Goal: Transaction & Acquisition: Obtain resource

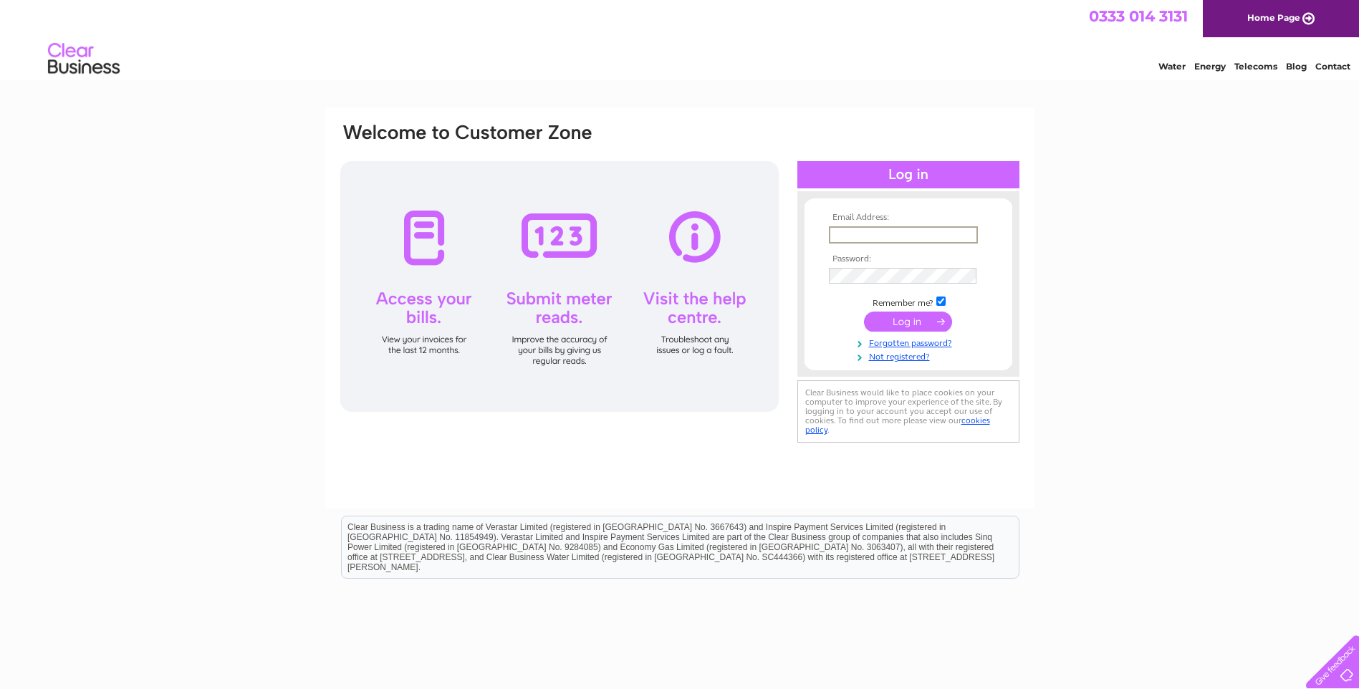
click at [854, 234] on input "text" at bounding box center [903, 234] width 149 height 17
type input "aisling@crafttownscotland.org"
click at [906, 320] on input "submit" at bounding box center [908, 320] width 88 height 20
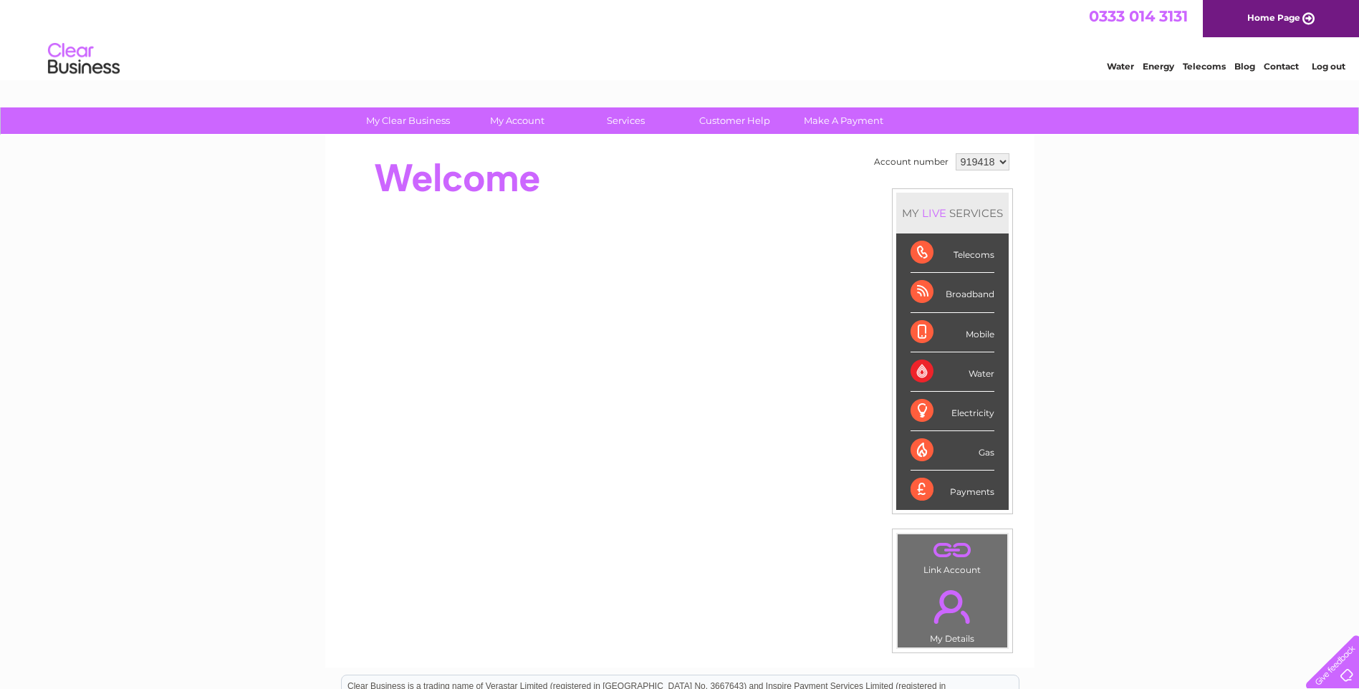
click at [934, 372] on div "Water" at bounding box center [953, 372] width 84 height 39
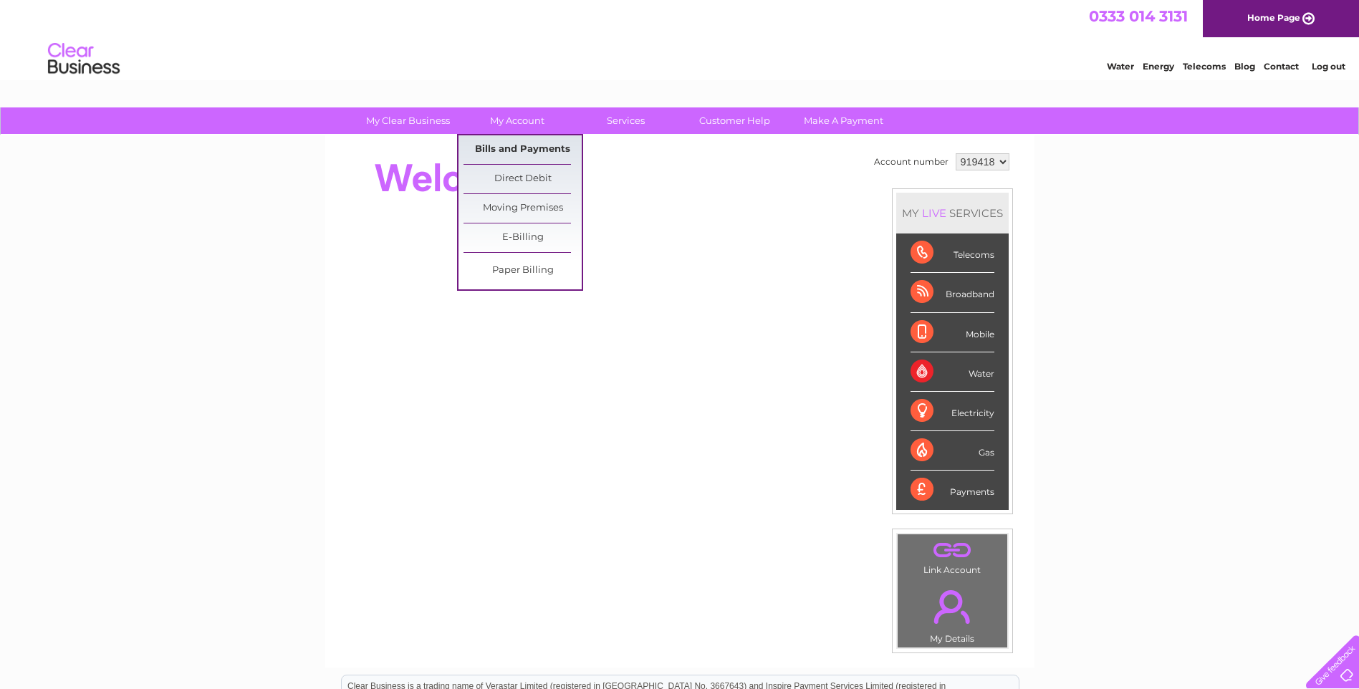
click at [515, 147] on link "Bills and Payments" at bounding box center [523, 149] width 118 height 29
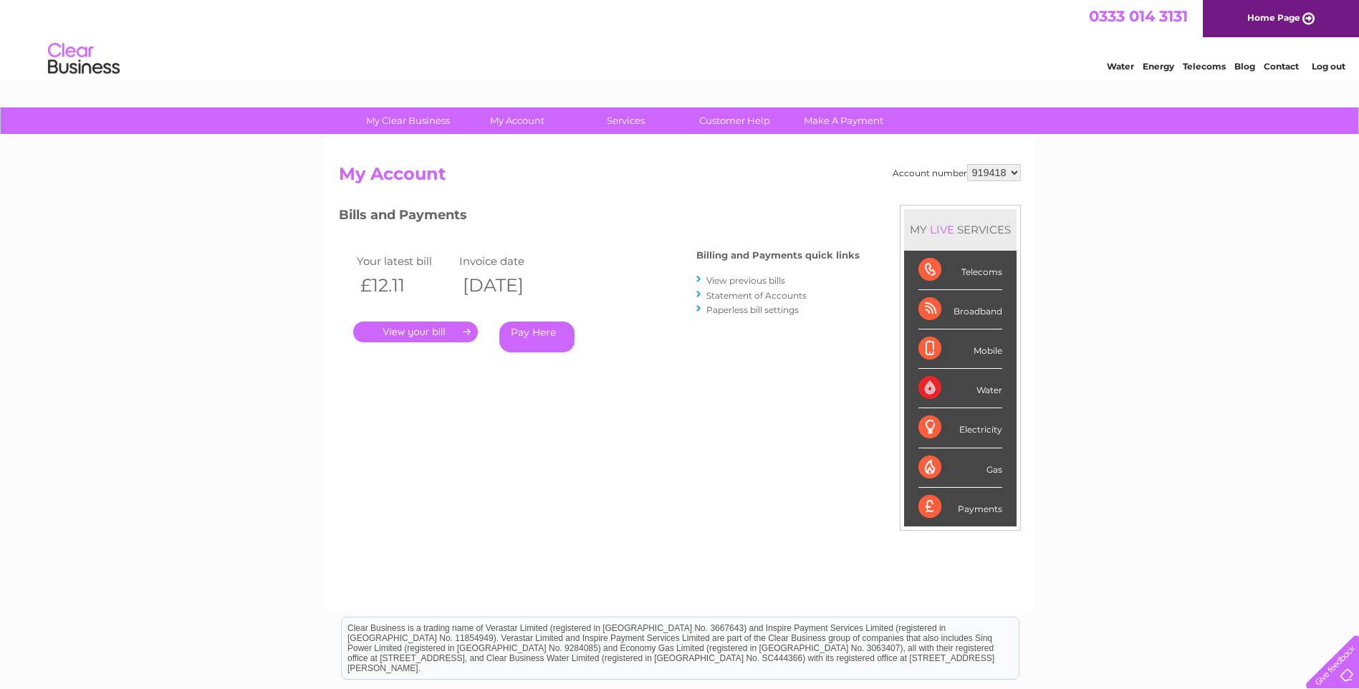
click at [1019, 171] on select "919418 919419 919421 919423 919425 919426 929162" at bounding box center [994, 172] width 54 height 17
select select "919419"
click at [967, 164] on select "919418 919419 919421 919423 919425 919426 929162" at bounding box center [994, 172] width 54 height 17
click at [1013, 166] on select "919418 919419 919421 919423 919425 919426 929162" at bounding box center [994, 172] width 54 height 17
select select "919421"
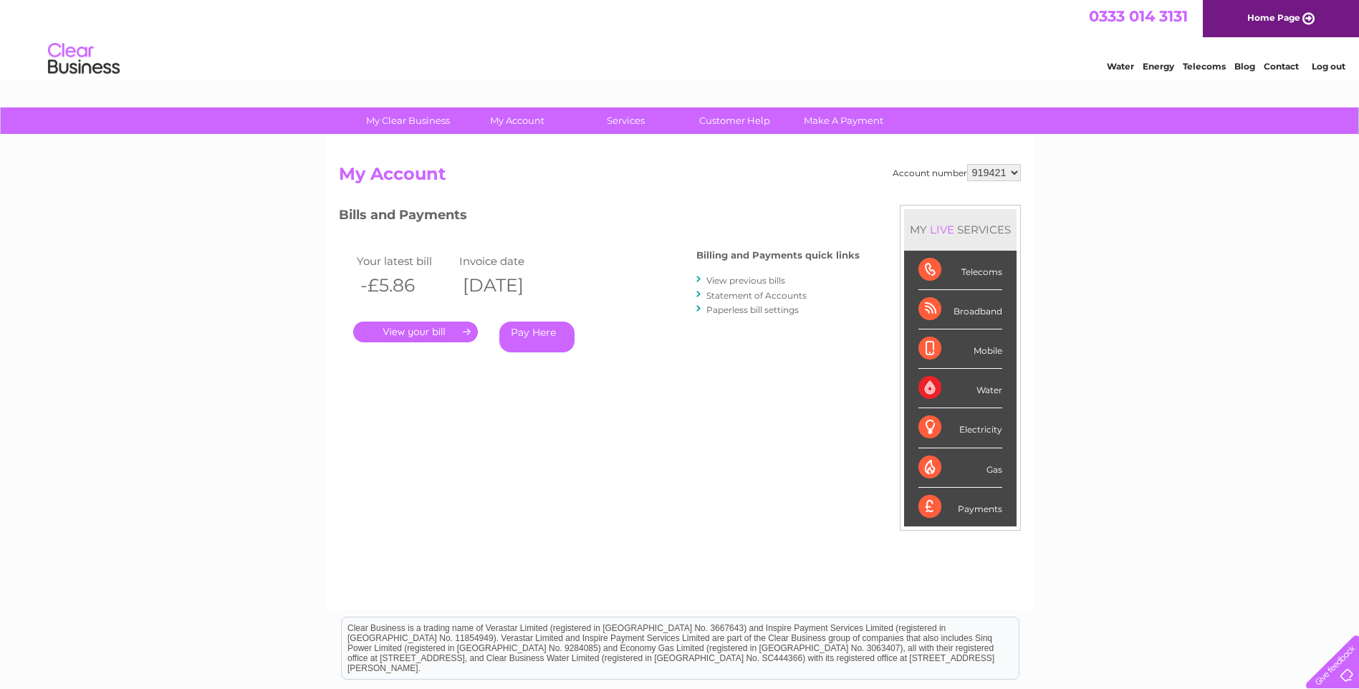
click at [967, 164] on select "919418 919419 919421 919423 919425 919426 929162" at bounding box center [994, 172] width 54 height 17
click at [444, 325] on link "." at bounding box center [415, 332] width 125 height 21
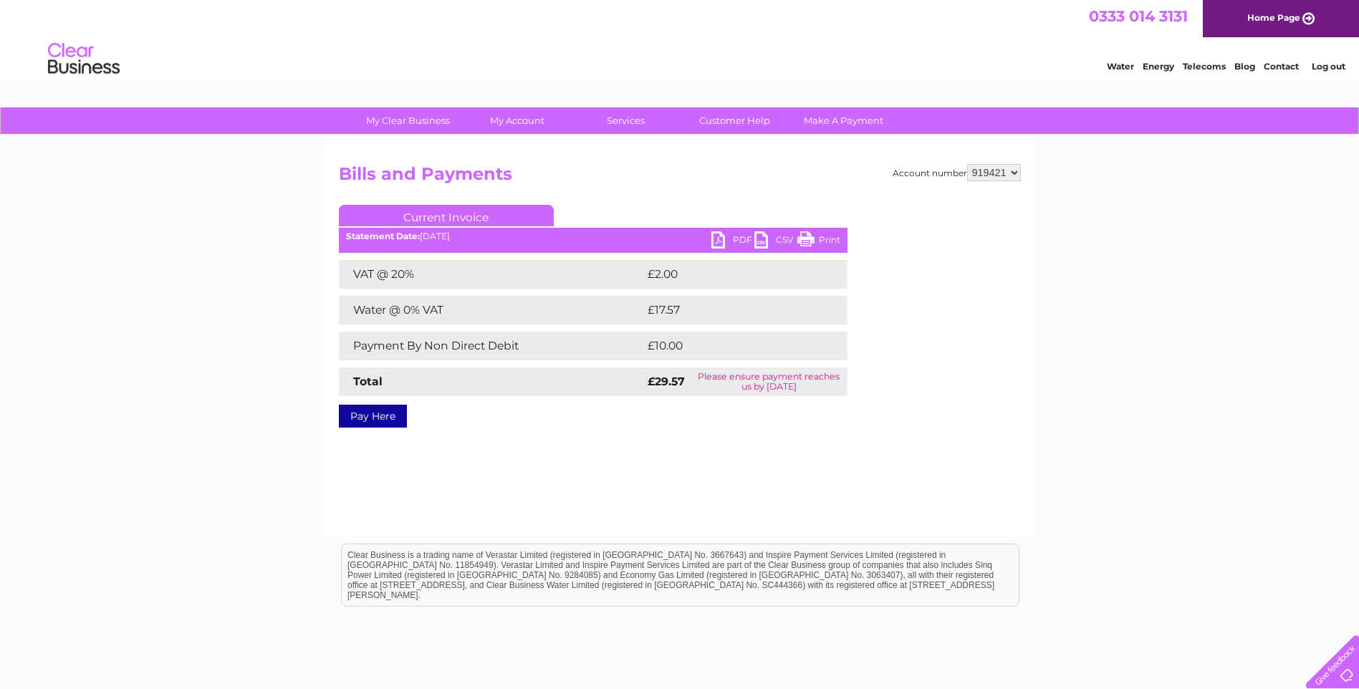
click at [734, 236] on link "PDF" at bounding box center [733, 241] width 43 height 21
click at [1016, 175] on select "919418 919419 919421 919423 919425 919426 929162" at bounding box center [994, 172] width 54 height 17
select select "919423"
click at [967, 164] on select "919418 919419 919421 919423 919425 919426 929162" at bounding box center [994, 172] width 54 height 17
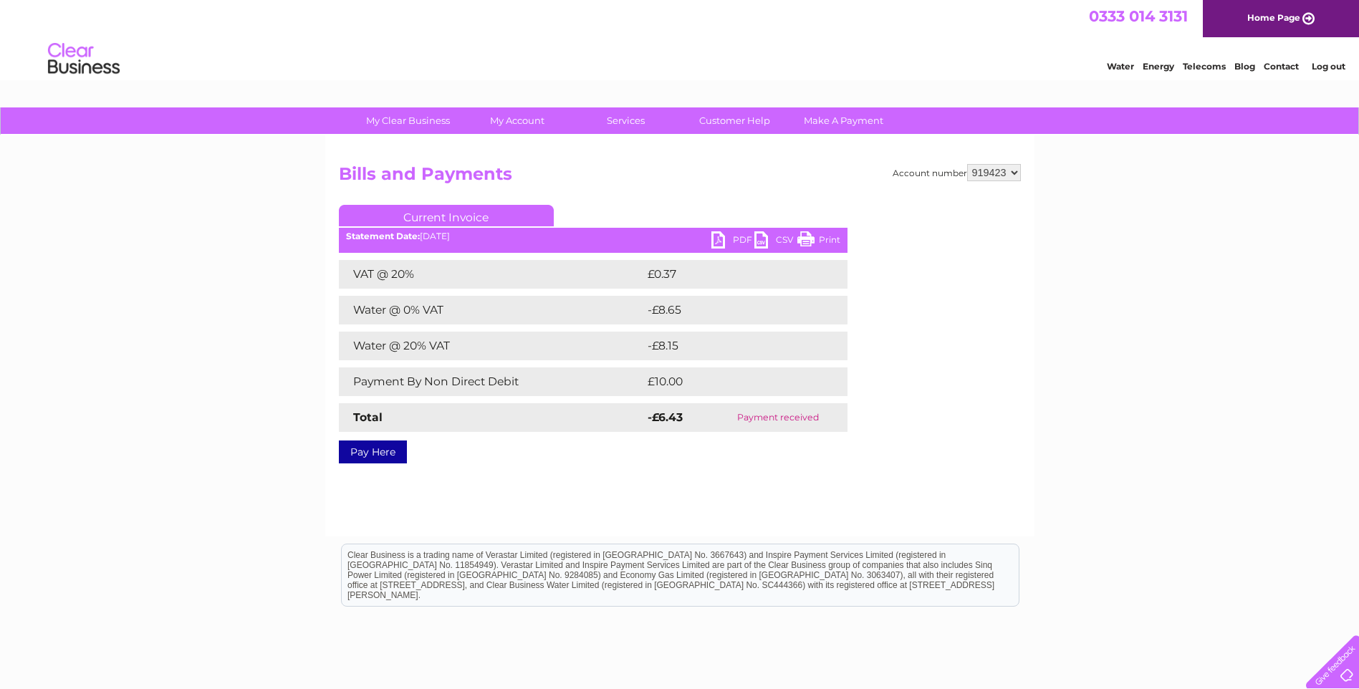
click at [1014, 175] on select "919418 919419 919421 919423 919425 919426 929162" at bounding box center [994, 172] width 54 height 17
click at [967, 164] on select "919418 919419 919421 919423 919425 919426 929162" at bounding box center [994, 172] width 54 height 17
click at [1015, 172] on select "919418 919419 919421 919423 919425 919426 929162" at bounding box center [994, 172] width 54 height 17
click at [967, 164] on select "919418 919419 919421 919423 919425 919426 929162" at bounding box center [994, 172] width 54 height 17
click at [1013, 171] on select "919418 919419 919421 919423 919425 919426 929162" at bounding box center [994, 172] width 54 height 17
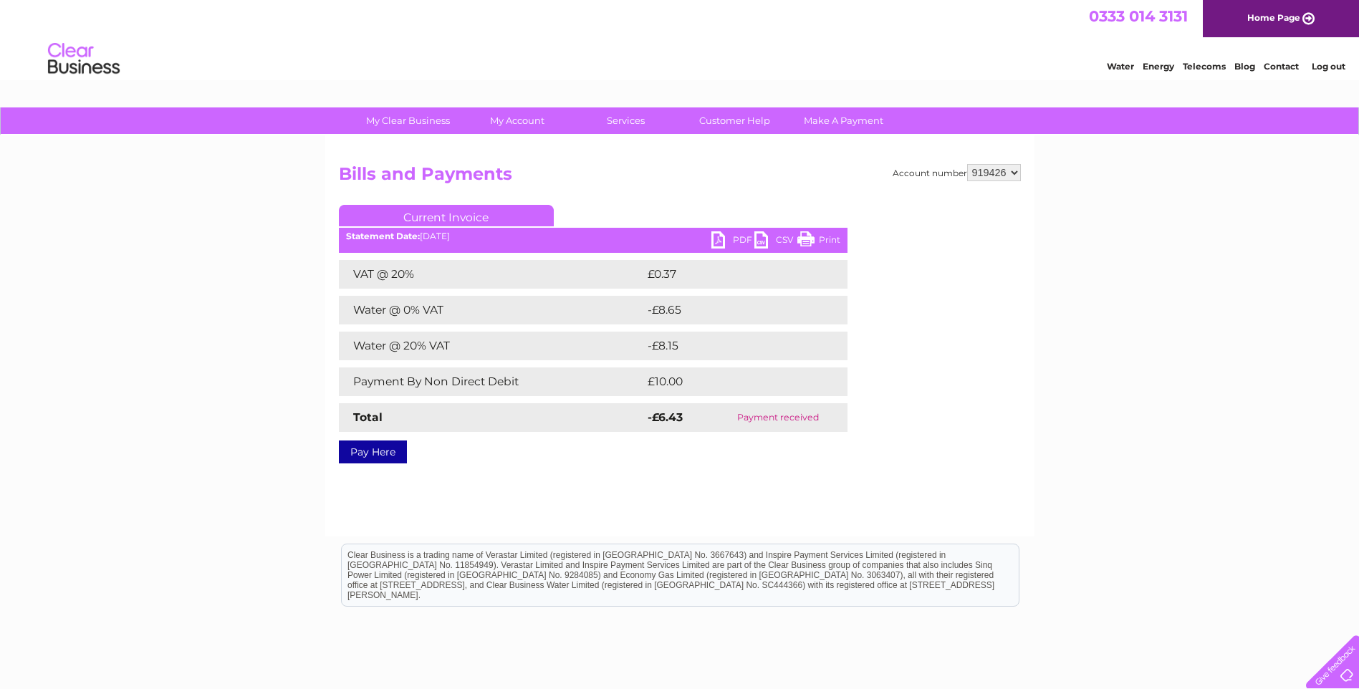
select select "929162"
click at [967, 164] on select "919418 919419 919421 919423 919425 919426 929162" at bounding box center [994, 172] width 54 height 17
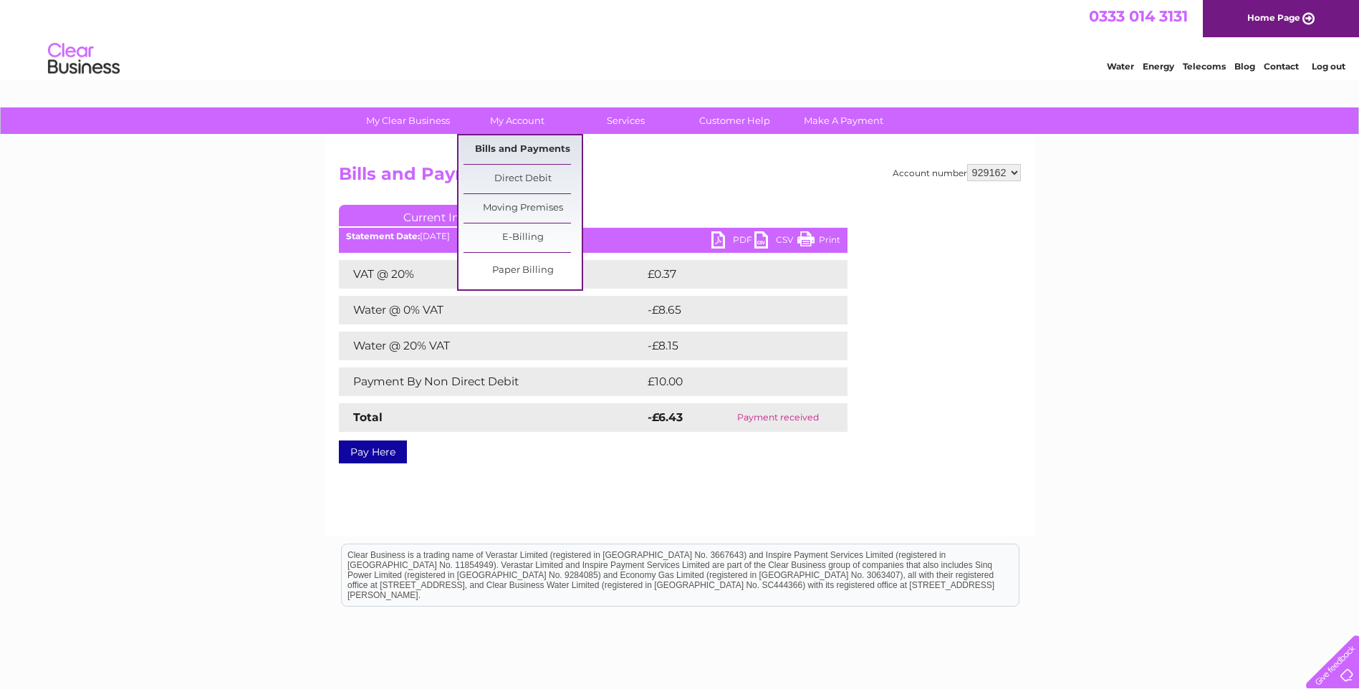
click at [529, 148] on link "Bills and Payments" at bounding box center [523, 149] width 118 height 29
click at [548, 143] on link "Bills and Payments" at bounding box center [523, 149] width 118 height 29
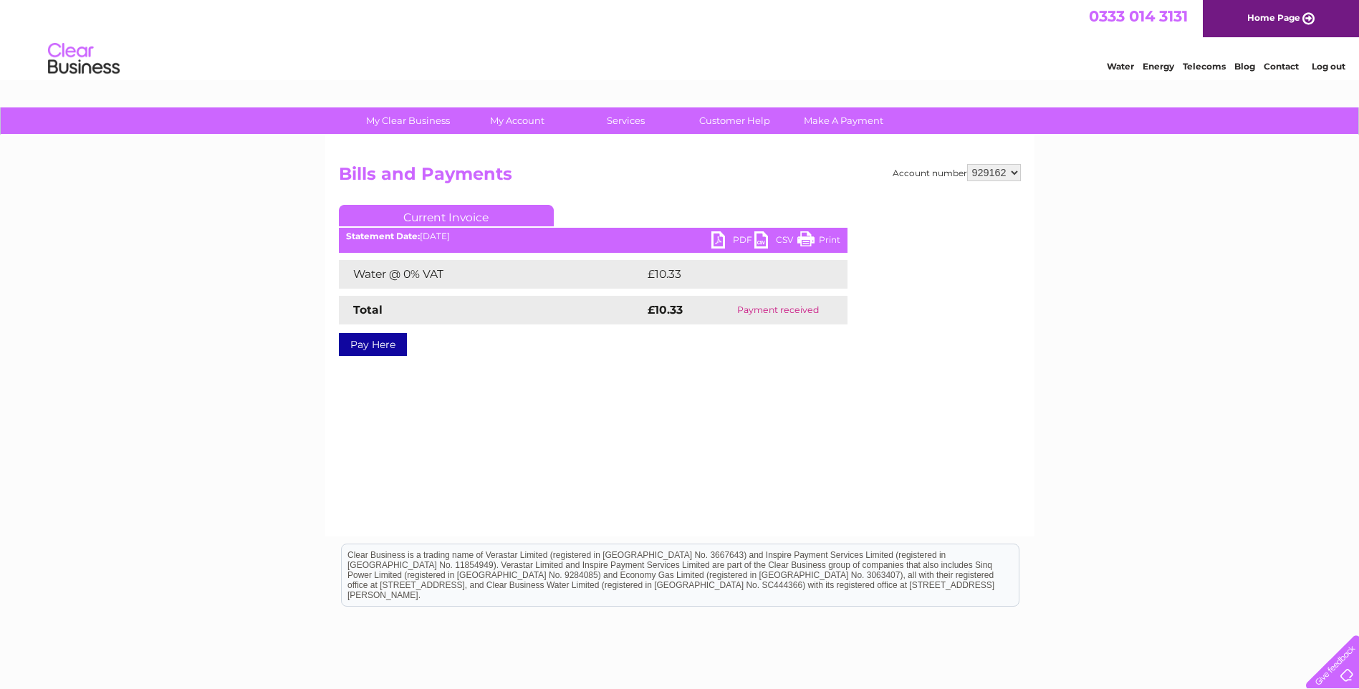
click at [1017, 170] on select "919418 919419 919421 919423 919425 919426 929162" at bounding box center [994, 172] width 54 height 17
select select "919426"
click at [967, 164] on select "919418 919419 919421 919423 919425 919426 929162" at bounding box center [994, 172] width 54 height 17
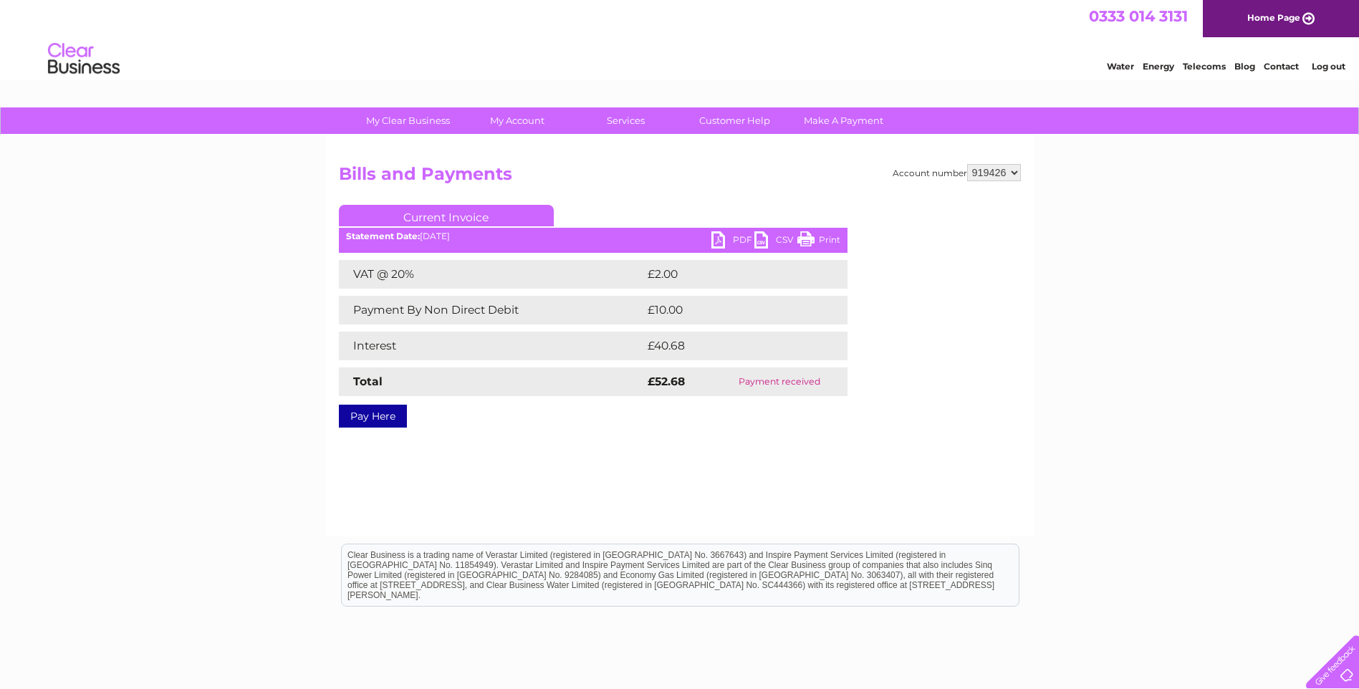
click at [1015, 170] on select "919418 919419 919421 919423 919425 919426 929162" at bounding box center [994, 172] width 54 height 17
select select "919425"
click at [967, 164] on select "919418 919419 919421 919423 919425 919426 929162" at bounding box center [994, 172] width 54 height 17
click at [729, 236] on link "PDF" at bounding box center [733, 241] width 43 height 21
